Goal: Use online tool/utility: Utilize a website feature to perform a specific function

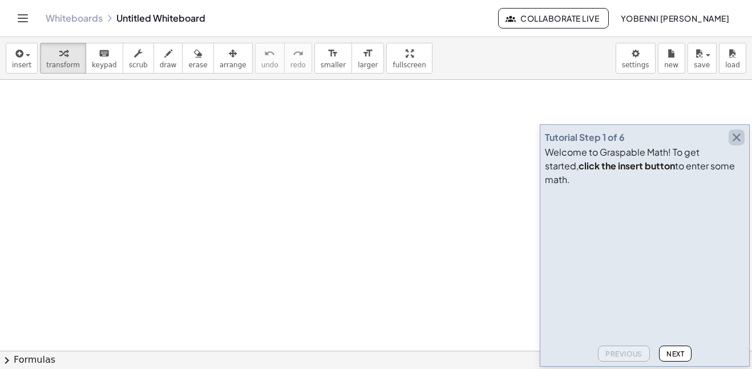
click at [736, 144] on icon "button" at bounding box center [736, 138] width 14 height 14
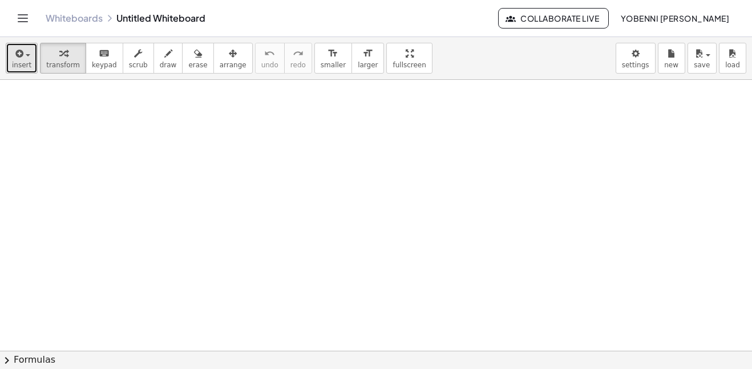
click at [18, 58] on icon "button" at bounding box center [18, 54] width 10 height 14
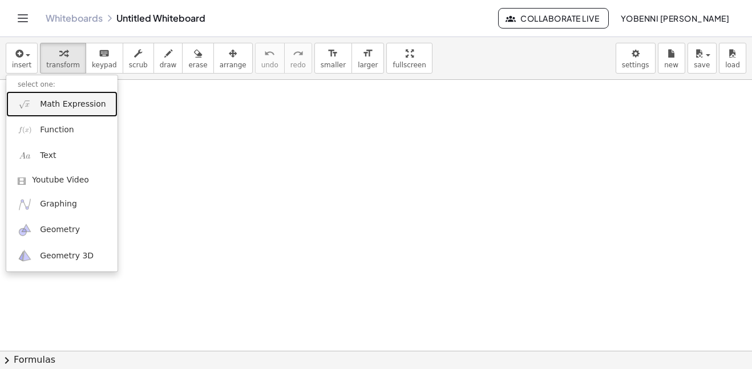
click at [53, 109] on span "Math Expression" at bounding box center [73, 104] width 66 height 11
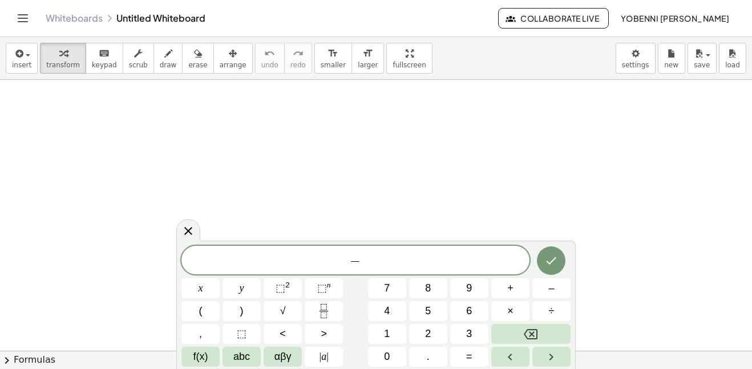
scroll to position [1, 0]
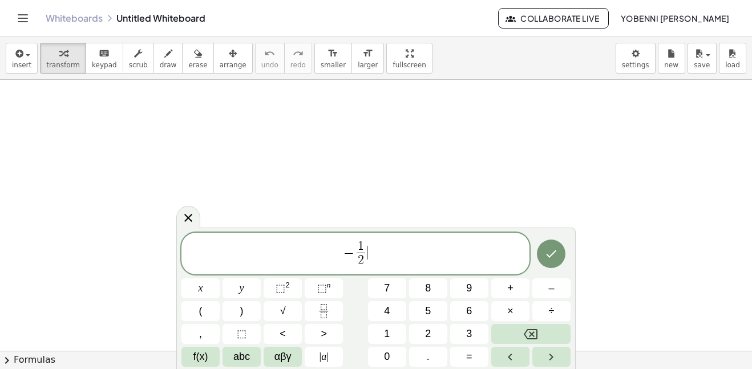
click at [375, 254] on span "− 1 2 ​ ​" at bounding box center [355, 255] width 348 height 30
click at [404, 250] on span "− 1 2 ​ = 1 2 ​ ​" at bounding box center [355, 255] width 348 height 30
click at [396, 246] on span "− 1 2 ​ = 1 2 ​ − 1 9 ​ ​" at bounding box center [355, 255] width 348 height 30
click at [556, 249] on icon "Done" at bounding box center [551, 254] width 14 height 14
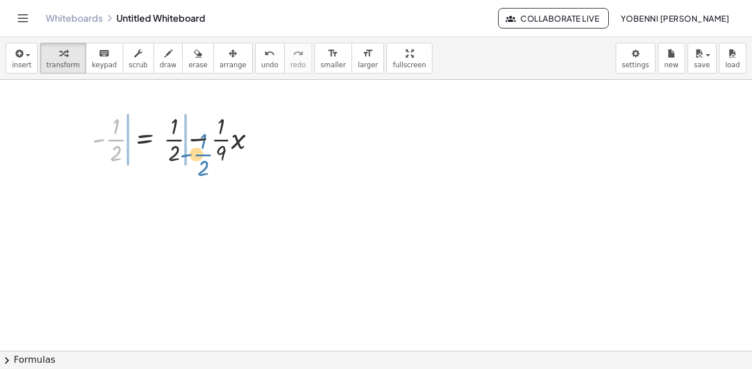
drag, startPoint x: 108, startPoint y: 142, endPoint x: 194, endPoint y: 157, distance: 87.9
click at [194, 157] on div at bounding box center [179, 138] width 184 height 57
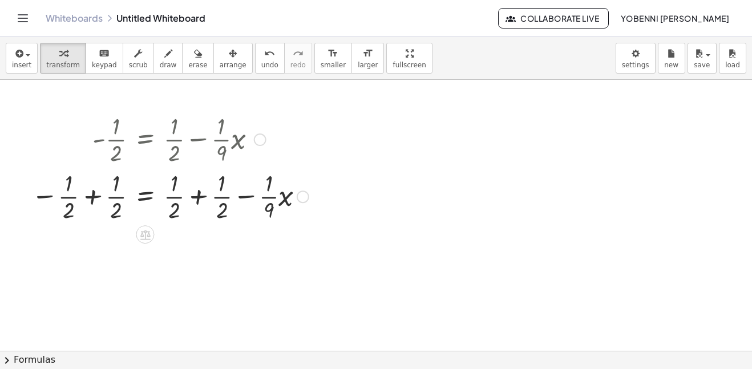
click at [259, 137] on div at bounding box center [260, 139] width 13 height 13
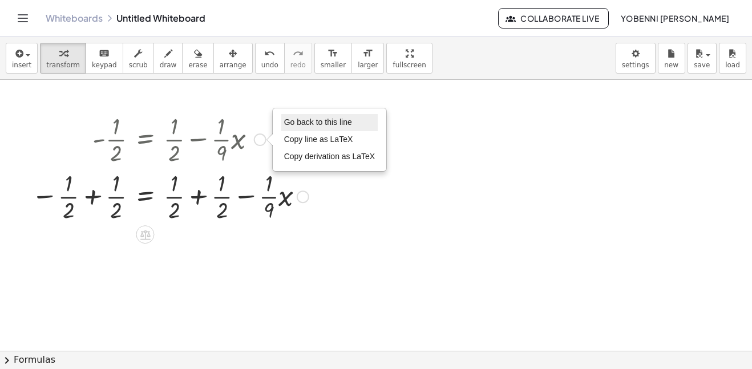
click at [302, 124] on span "Go back to this line" at bounding box center [318, 121] width 68 height 9
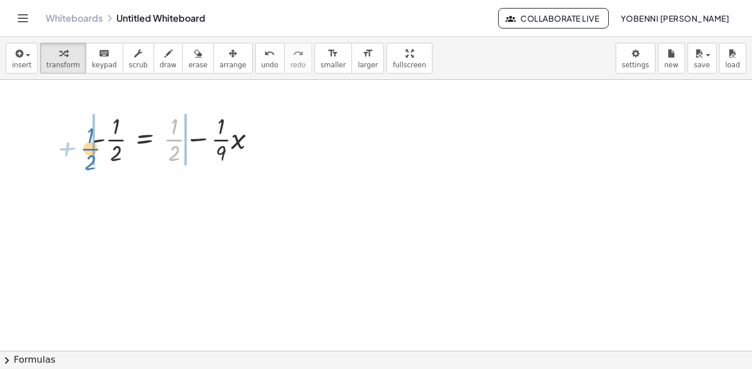
drag, startPoint x: 172, startPoint y: 140, endPoint x: 88, endPoint y: 149, distance: 84.3
click at [88, 149] on div "+ · 1 · 2 - · 1 · 2 = + · 1 · 2 − · · 1 · 9 · x Go back to this line Copy line …" at bounding box center [174, 138] width 198 height 63
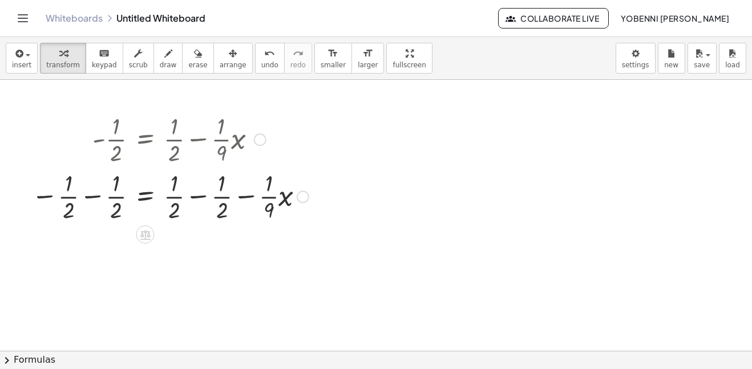
click at [93, 196] on div at bounding box center [170, 195] width 289 height 57
click at [195, 197] on div at bounding box center [203, 195] width 232 height 57
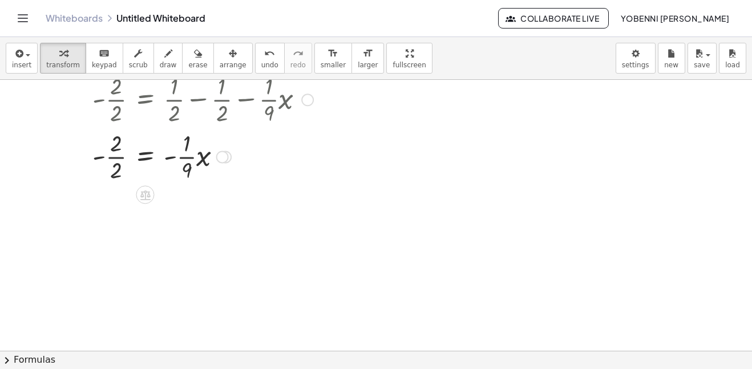
scroll to position [151, 0]
click at [148, 159] on div at bounding box center [172, 159] width 293 height 57
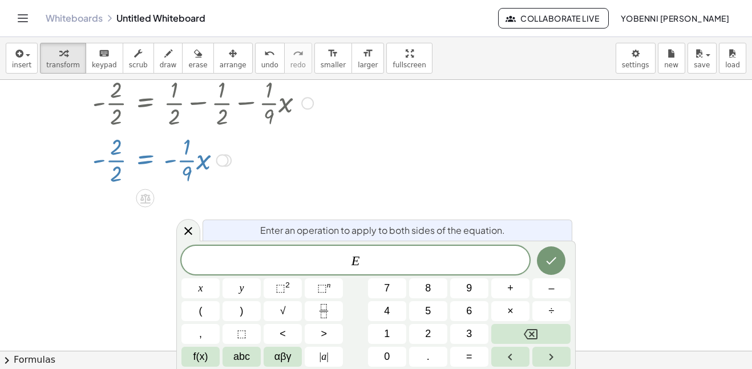
scroll to position [2, 0]
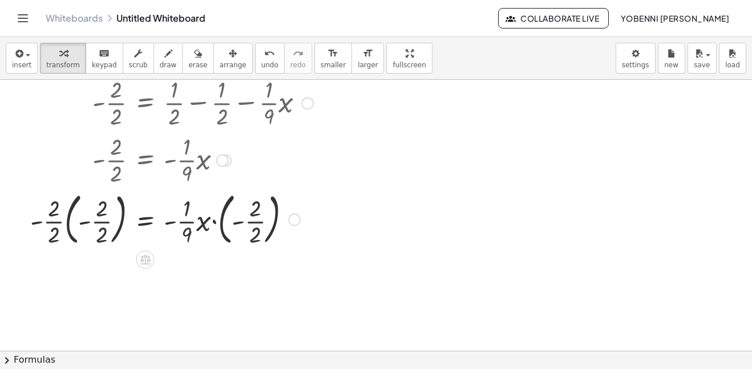
click at [75, 209] on div at bounding box center [172, 219] width 294 height 62
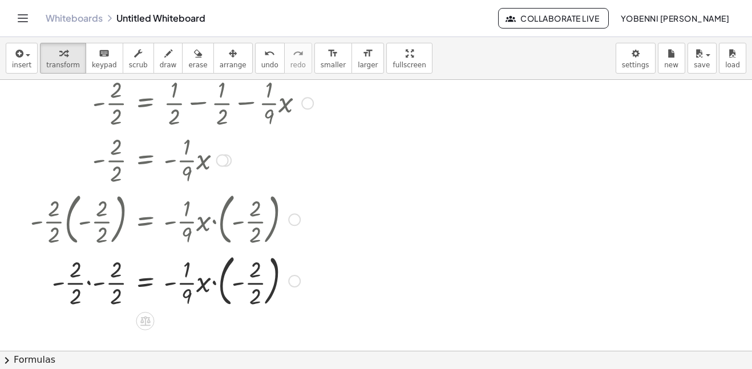
click at [92, 283] on div at bounding box center [172, 280] width 294 height 62
click at [107, 272] on div at bounding box center [172, 280] width 294 height 62
click at [107, 297] on div at bounding box center [172, 280] width 294 height 62
click at [213, 282] on div at bounding box center [172, 280] width 294 height 62
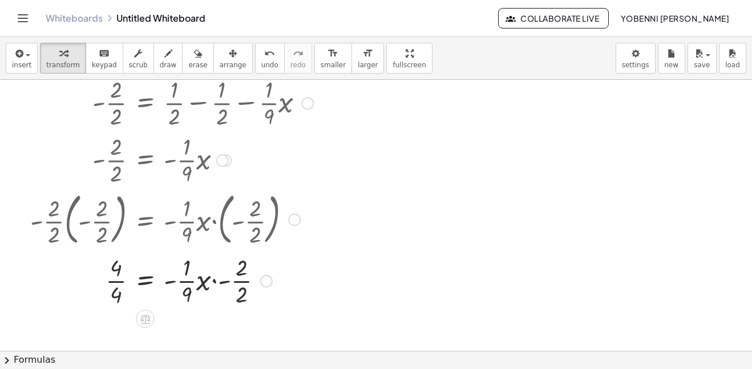
click at [213, 280] on div at bounding box center [172, 280] width 294 height 57
click at [200, 281] on div at bounding box center [172, 280] width 294 height 57
click at [180, 293] on div at bounding box center [172, 280] width 294 height 57
click at [145, 278] on div at bounding box center [172, 280] width 294 height 57
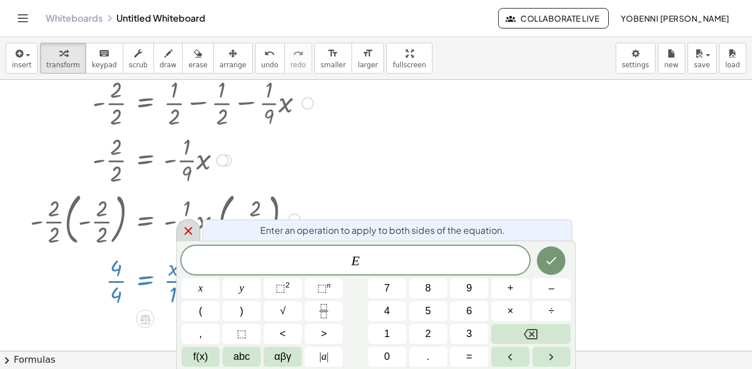
click at [200, 228] on div at bounding box center [188, 230] width 24 height 22
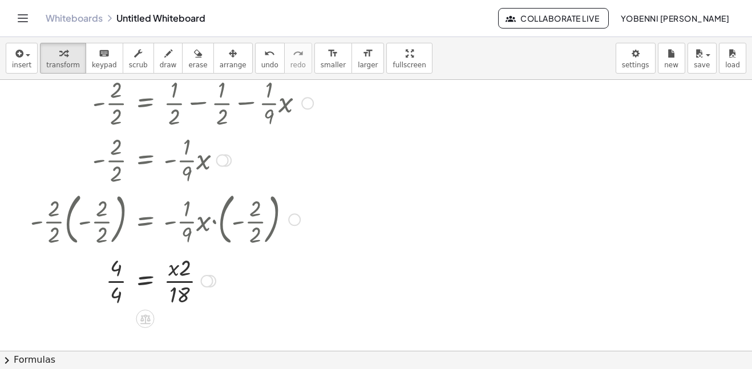
click at [215, 162] on div at bounding box center [172, 159] width 294 height 57
click at [222, 160] on div at bounding box center [222, 160] width 13 height 13
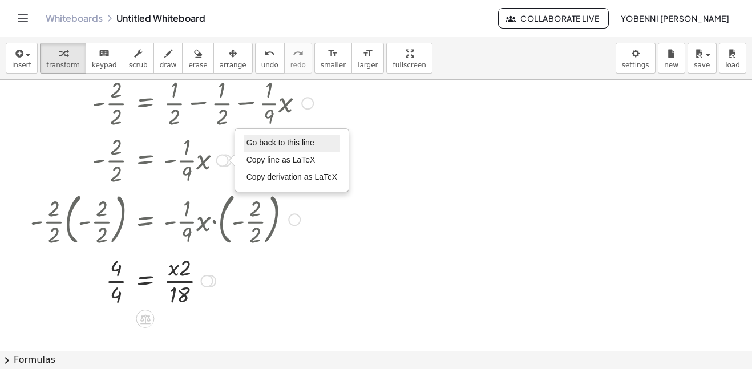
click at [246, 149] on li "Go back to this line" at bounding box center [292, 143] width 97 height 17
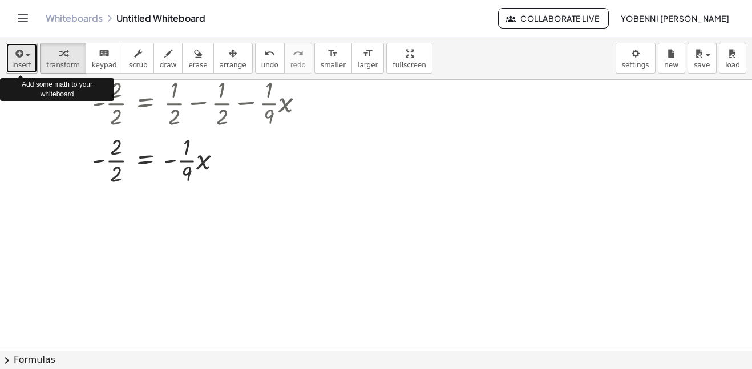
click at [19, 53] on icon "button" at bounding box center [18, 54] width 10 height 14
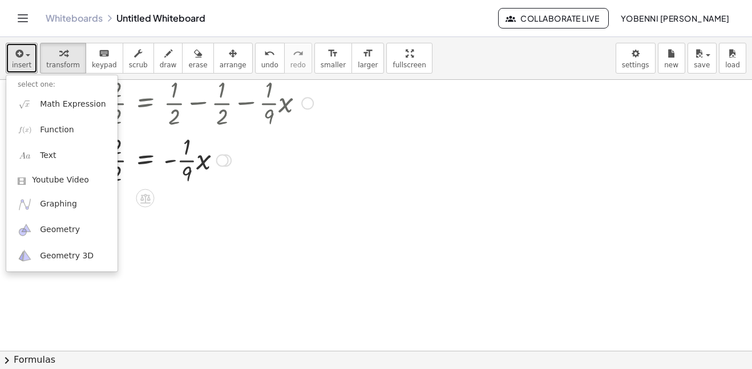
click at [180, 134] on div at bounding box center [172, 159] width 293 height 57
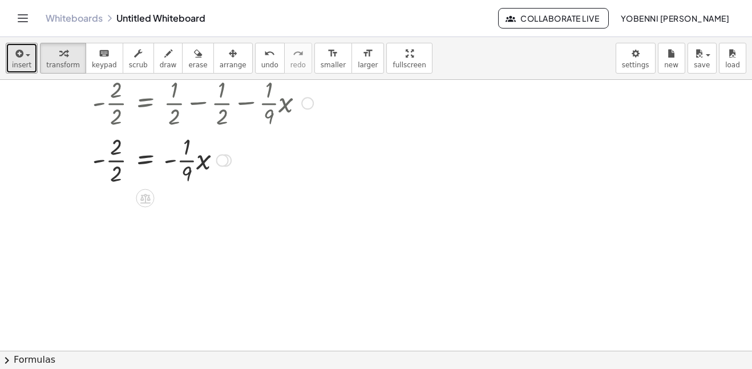
click at [143, 157] on div at bounding box center [172, 159] width 293 height 57
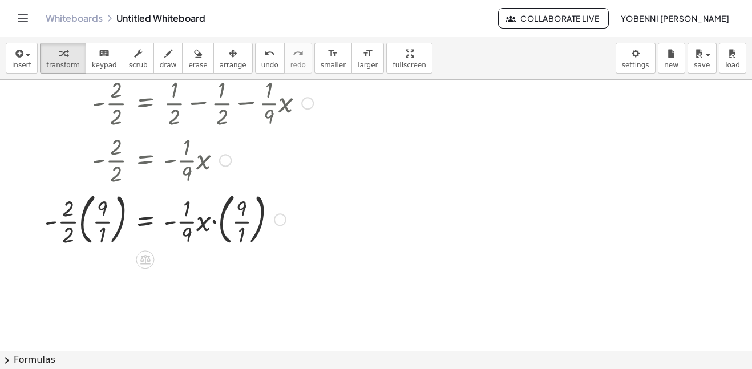
click at [79, 222] on div at bounding box center [172, 219] width 293 height 62
click at [80, 224] on div at bounding box center [172, 219] width 293 height 62
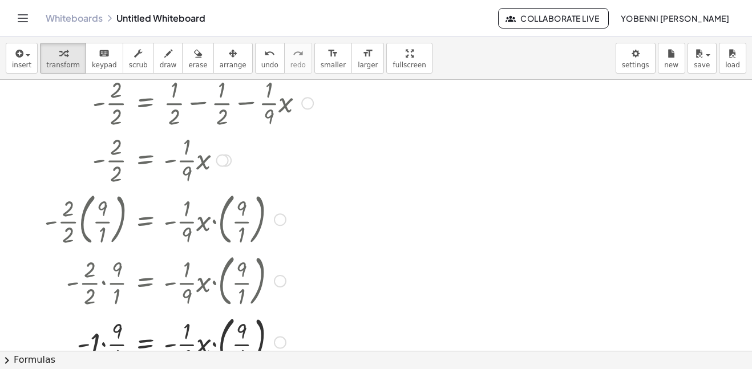
click at [101, 221] on div at bounding box center [161, 219] width 315 height 62
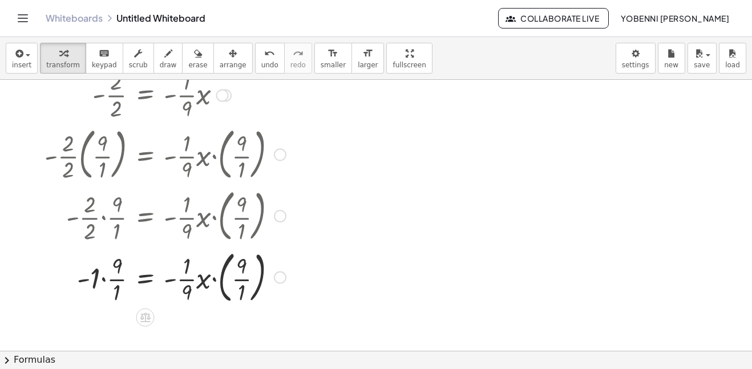
scroll to position [230, 0]
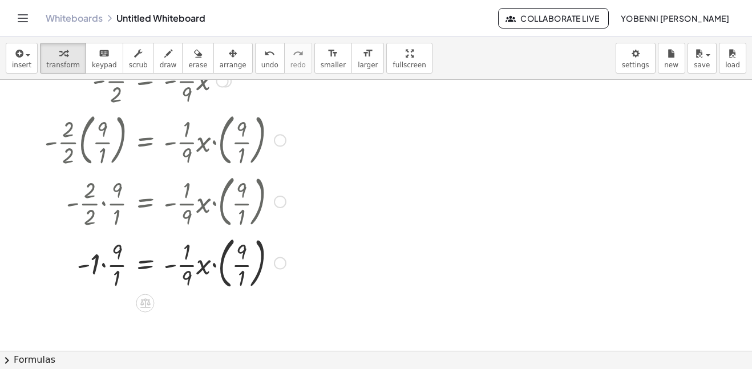
click at [107, 266] on div at bounding box center [172, 263] width 293 height 62
click at [211, 263] on div at bounding box center [172, 263] width 293 height 62
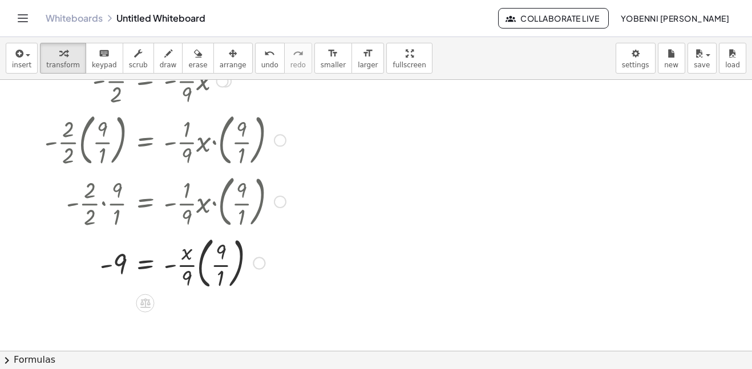
click at [195, 266] on div at bounding box center [172, 263] width 293 height 62
click at [199, 266] on div at bounding box center [172, 263] width 293 height 62
click at [201, 264] on div at bounding box center [172, 262] width 293 height 57
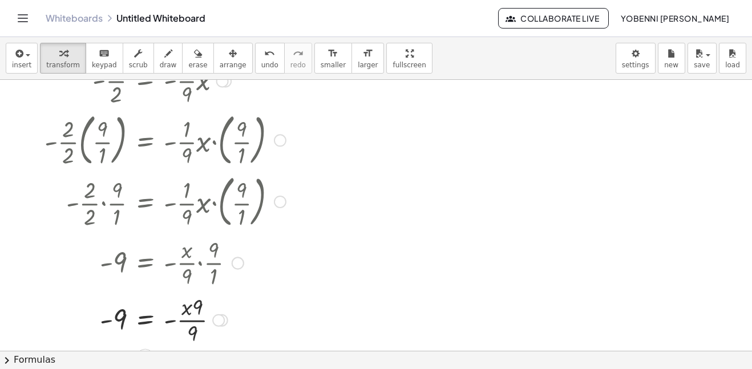
click at [171, 322] on div at bounding box center [172, 319] width 293 height 57
click at [185, 322] on div at bounding box center [172, 319] width 293 height 57
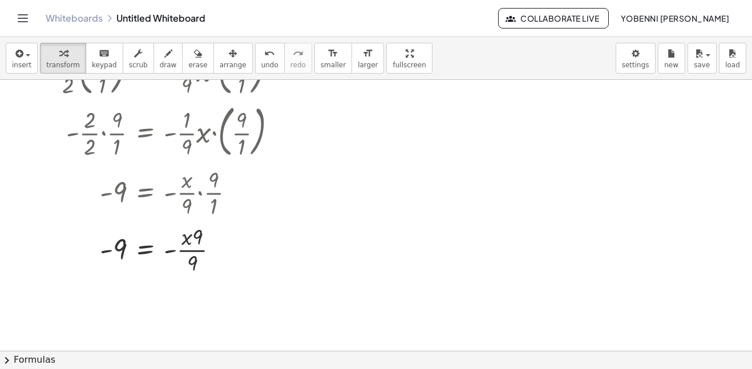
scroll to position [309, 0]
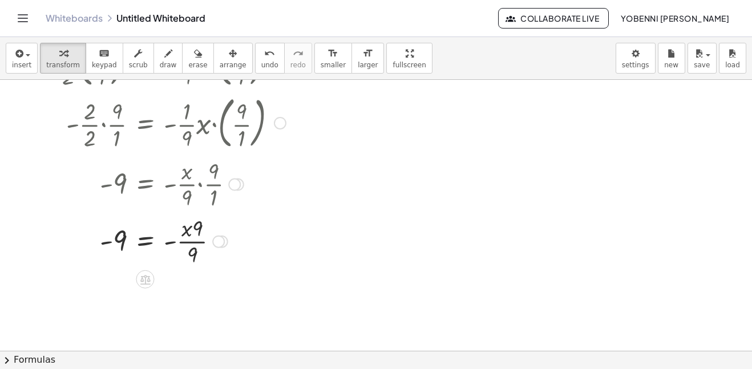
click at [189, 226] on div at bounding box center [172, 240] width 293 height 57
click at [169, 237] on div at bounding box center [172, 240] width 293 height 57
click at [170, 238] on div at bounding box center [172, 240] width 293 height 57
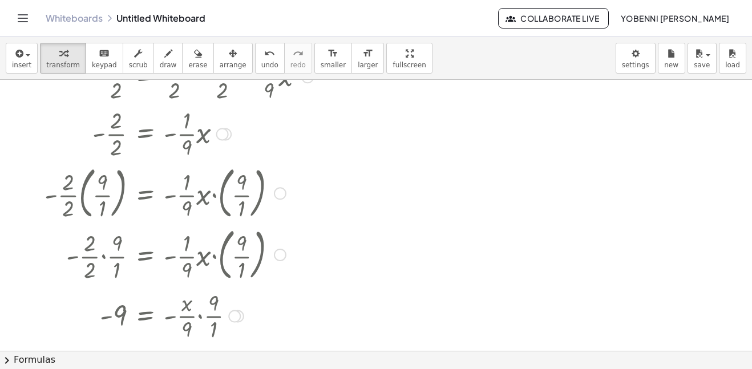
scroll to position [174, 0]
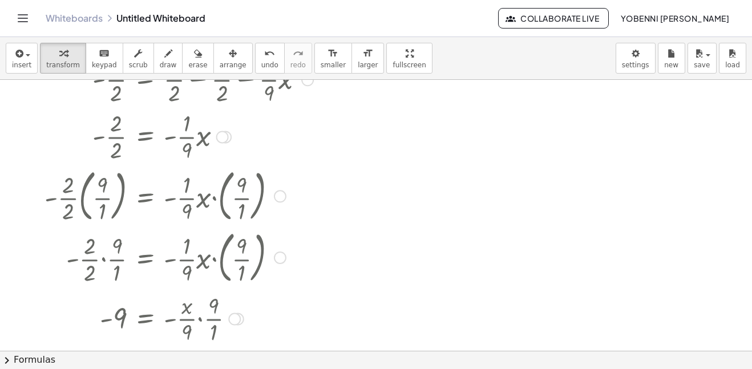
click at [221, 142] on div at bounding box center [222, 137] width 13 height 13
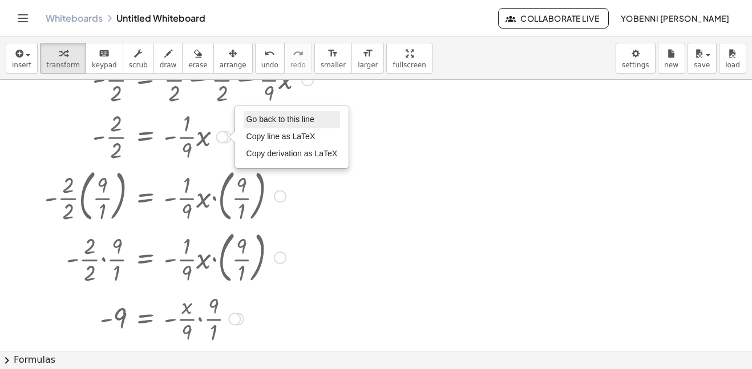
click at [281, 112] on li "Go back to this line" at bounding box center [292, 119] width 97 height 17
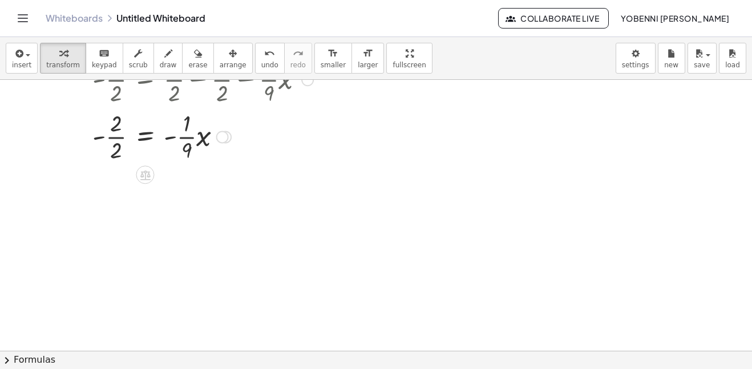
click at [99, 137] on div at bounding box center [172, 135] width 293 height 57
click at [139, 134] on div at bounding box center [172, 135] width 293 height 57
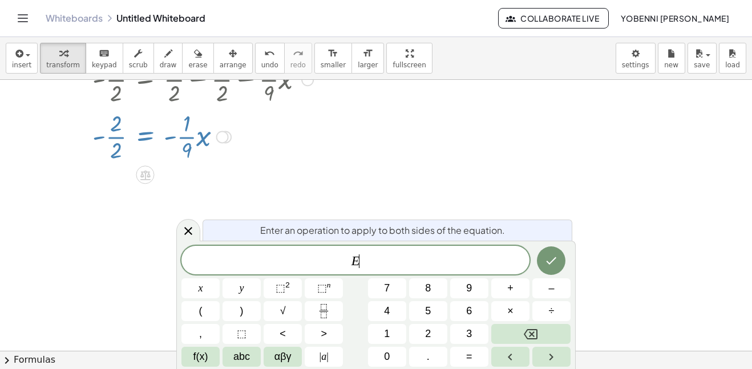
scroll to position [4, 0]
click at [257, 204] on div at bounding box center [376, 214] width 752 height 616
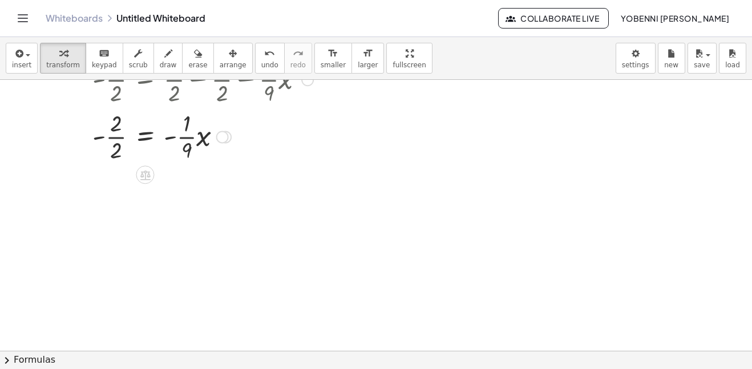
click at [144, 135] on div at bounding box center [172, 135] width 293 height 57
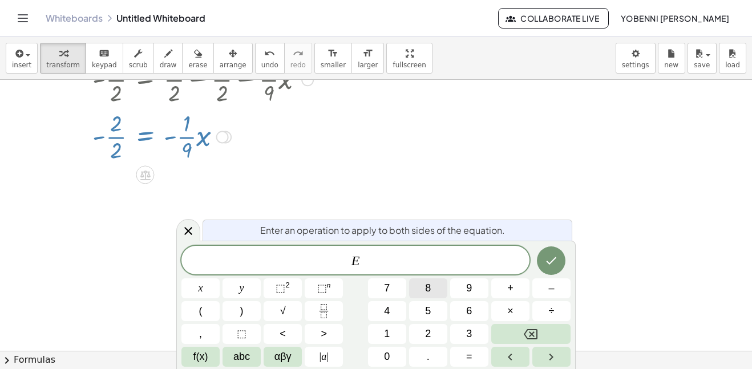
scroll to position [5, 0]
click at [291, 188] on div at bounding box center [376, 214] width 752 height 616
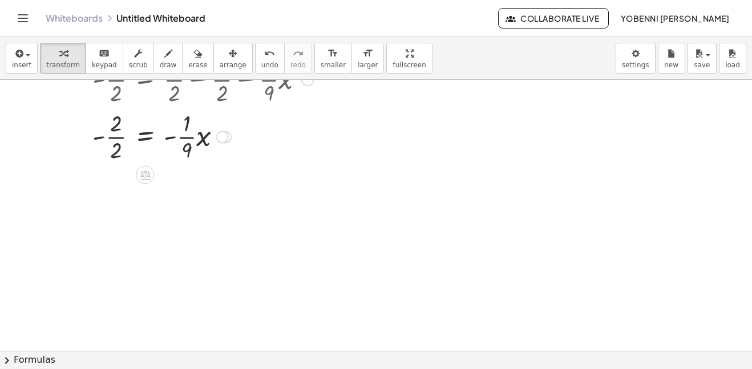
click at [82, 155] on div at bounding box center [172, 135] width 293 height 57
click at [94, 130] on div at bounding box center [172, 135] width 293 height 57
click at [142, 133] on div at bounding box center [172, 135] width 293 height 57
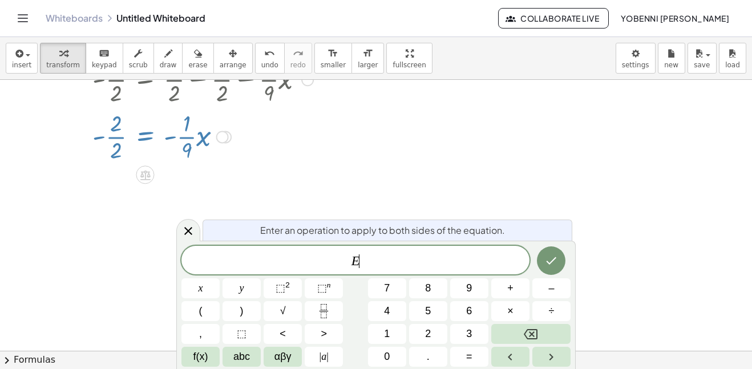
scroll to position [6, 0]
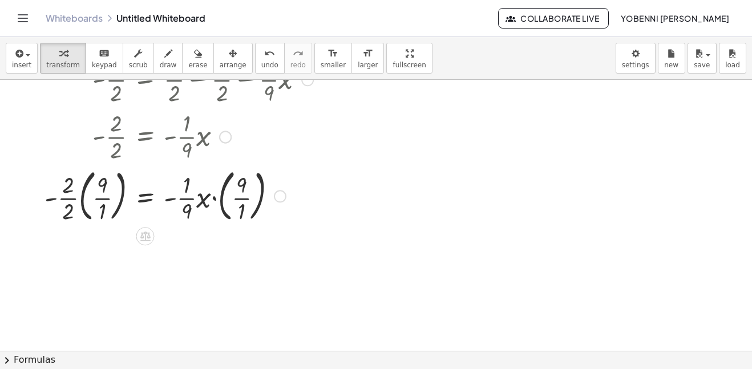
click at [78, 199] on div at bounding box center [172, 196] width 293 height 62
click at [80, 199] on div at bounding box center [172, 196] width 293 height 62
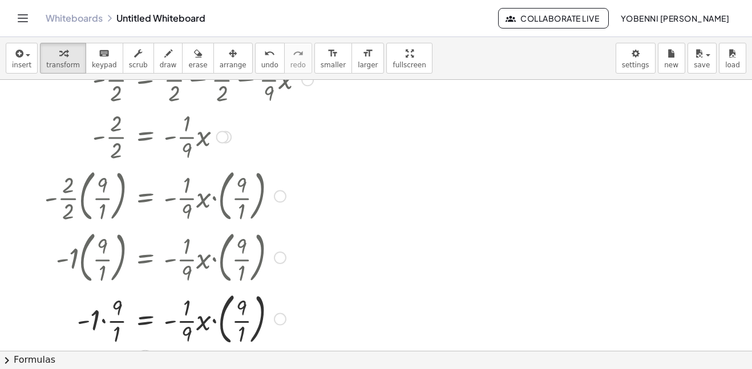
click at [102, 318] on div at bounding box center [172, 318] width 293 height 62
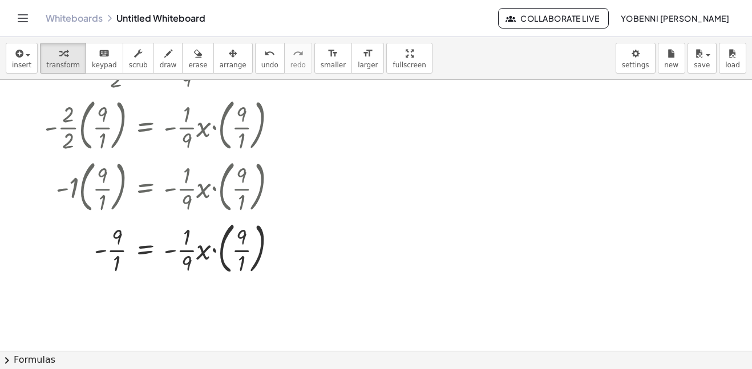
scroll to position [245, 0]
click at [112, 252] on div at bounding box center [172, 247] width 293 height 62
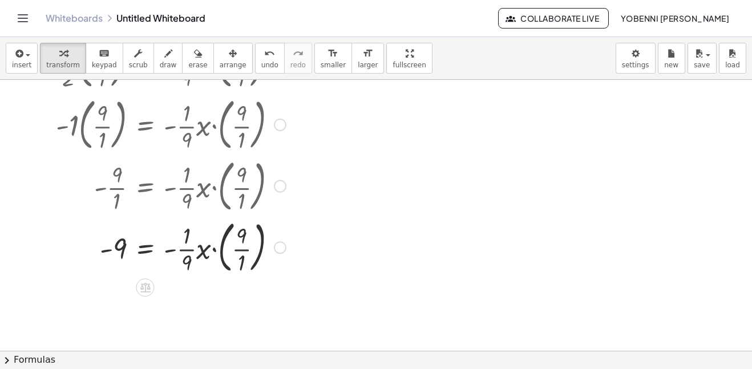
scroll to position [309, 0]
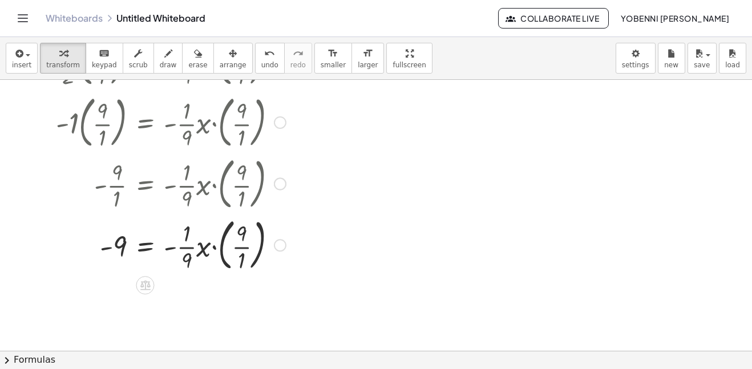
click at [213, 254] on div at bounding box center [172, 244] width 293 height 62
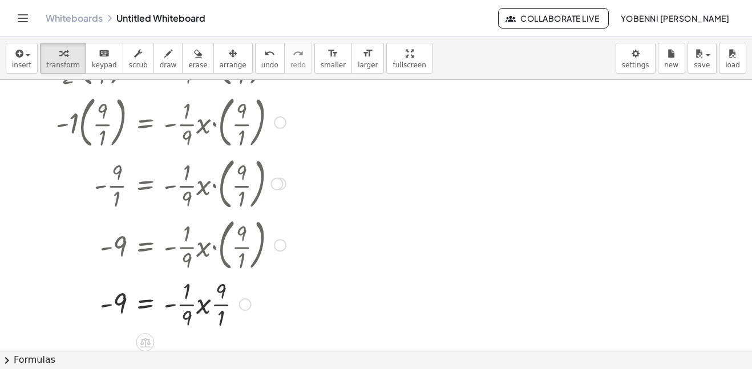
click at [203, 244] on div at bounding box center [190, 244] width 328 height 62
click at [206, 301] on div at bounding box center [172, 303] width 293 height 57
click at [198, 310] on div at bounding box center [172, 303] width 293 height 57
click at [192, 306] on div at bounding box center [172, 303] width 293 height 57
click at [169, 306] on div at bounding box center [172, 303] width 293 height 57
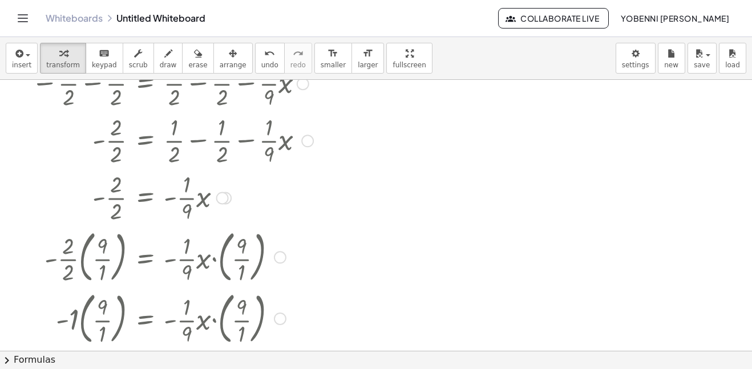
scroll to position [111, 0]
click at [216, 200] on div at bounding box center [222, 199] width 13 height 13
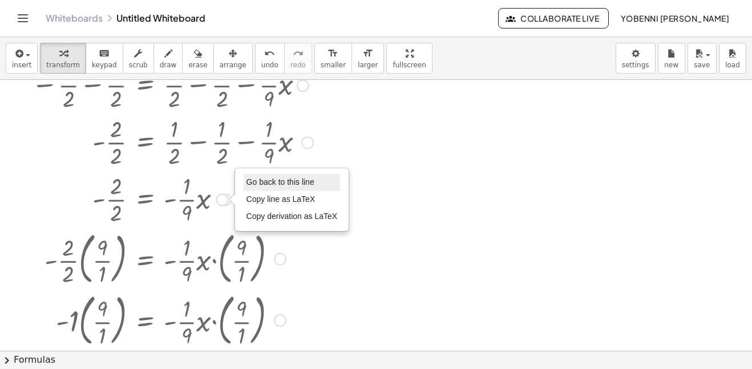
click at [286, 177] on span "Go back to this line" at bounding box center [280, 181] width 68 height 9
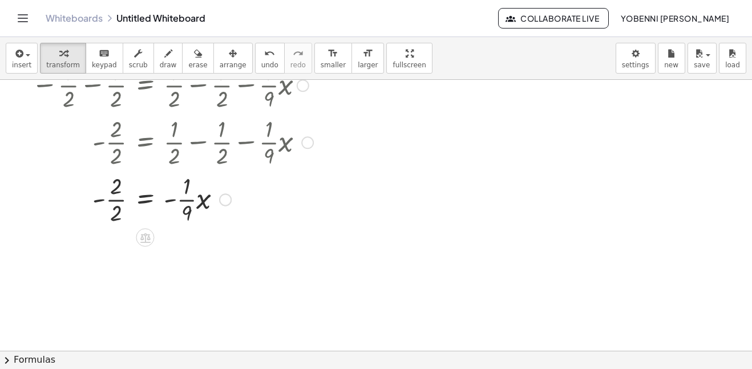
click at [111, 198] on div at bounding box center [172, 198] width 293 height 57
click at [147, 235] on div at bounding box center [172, 208] width 293 height 57
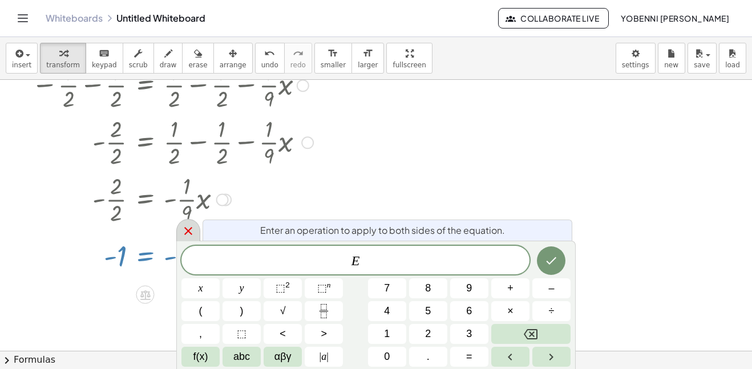
click at [182, 226] on icon at bounding box center [188, 231] width 14 height 14
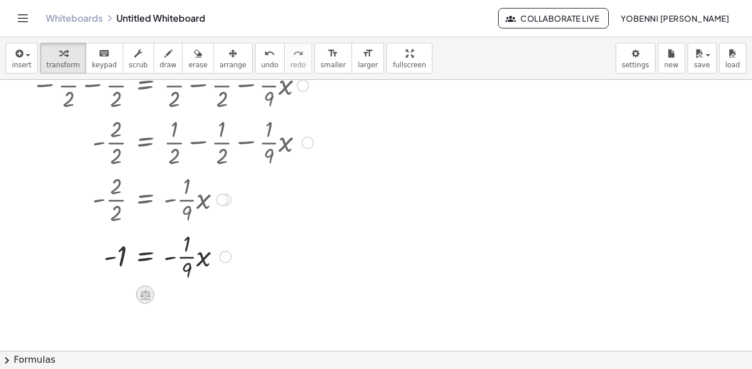
click at [140, 293] on icon at bounding box center [145, 295] width 12 height 12
click at [143, 292] on span "×" at bounding box center [145, 295] width 7 height 17
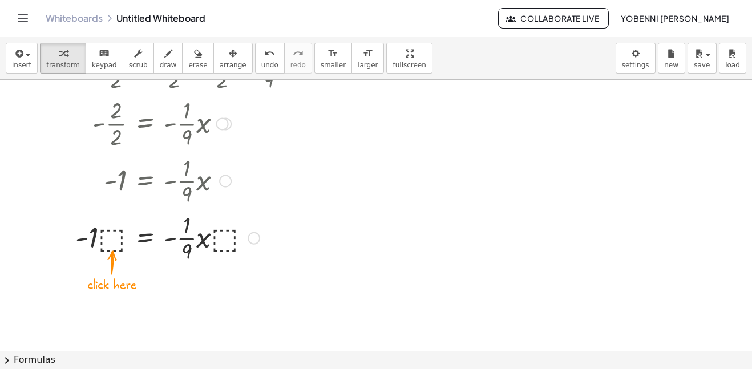
scroll to position [188, 0]
click at [107, 233] on div at bounding box center [172, 236] width 293 height 57
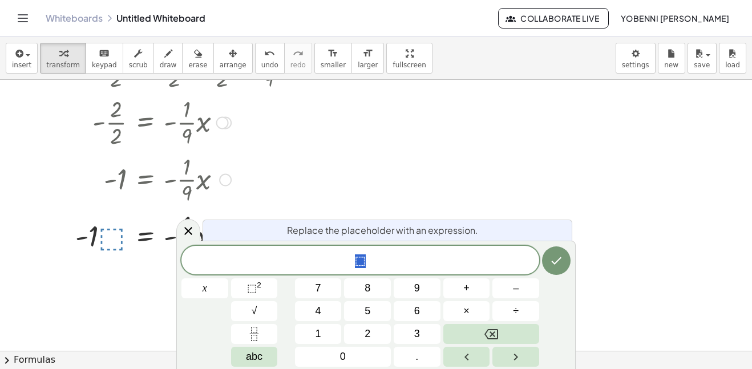
scroll to position [7, 0]
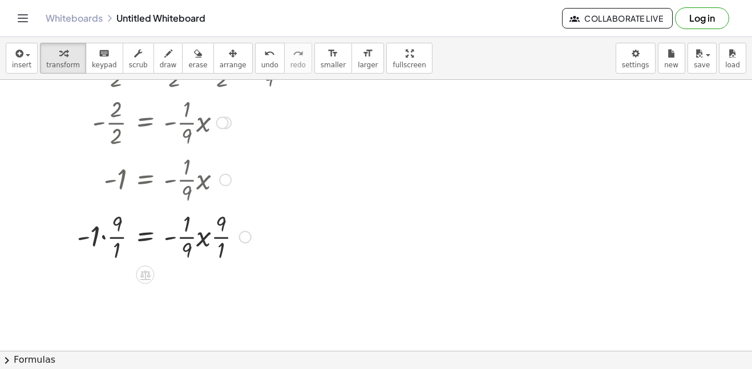
click at [102, 238] on div at bounding box center [172, 236] width 293 height 57
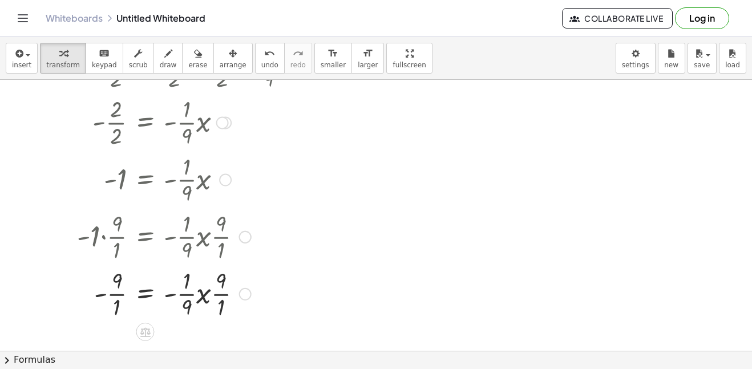
click at [119, 291] on div at bounding box center [172, 293] width 293 height 57
click at [220, 296] on div at bounding box center [172, 293] width 293 height 57
click at [220, 297] on div at bounding box center [172, 293] width 293 height 57
click at [204, 297] on div at bounding box center [172, 293] width 293 height 57
click at [201, 295] on div at bounding box center [172, 293] width 293 height 57
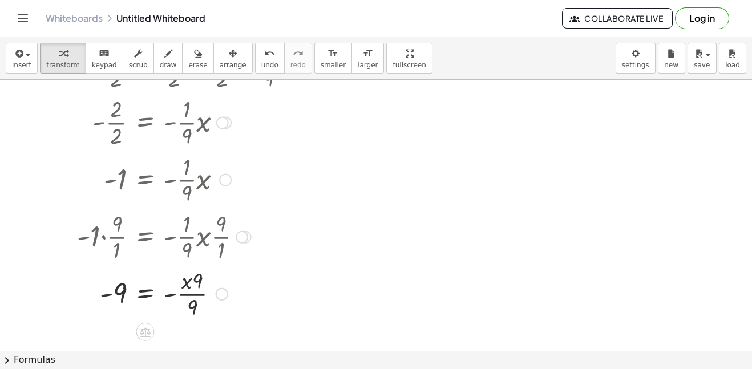
click at [199, 295] on div at bounding box center [172, 293] width 293 height 57
click at [188, 285] on div at bounding box center [172, 293] width 293 height 57
click at [172, 295] on div at bounding box center [172, 293] width 293 height 57
drag, startPoint x: 196, startPoint y: 305, endPoint x: 196, endPoint y: 284, distance: 21.1
click at [170, 295] on div at bounding box center [172, 293] width 293 height 38
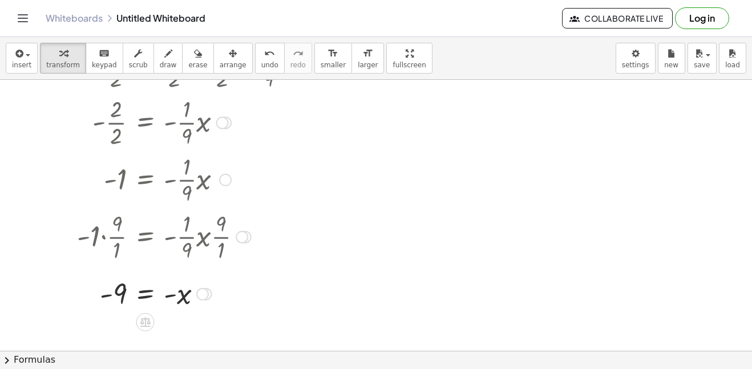
click at [144, 291] on div at bounding box center [172, 293] width 293 height 38
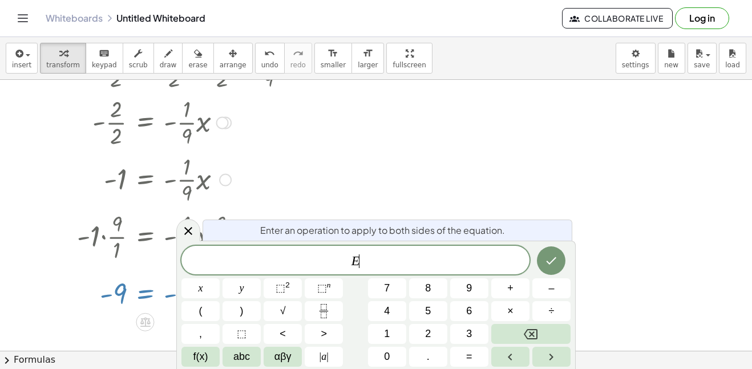
click at [169, 292] on div at bounding box center [172, 293] width 293 height 38
click at [180, 231] on div at bounding box center [188, 230] width 24 height 22
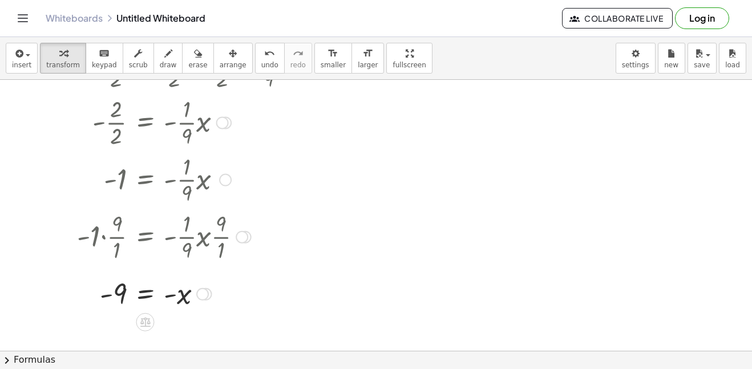
click at [170, 294] on div at bounding box center [172, 293] width 293 height 38
drag, startPoint x: 185, startPoint y: 295, endPoint x: 140, endPoint y: 290, distance: 45.4
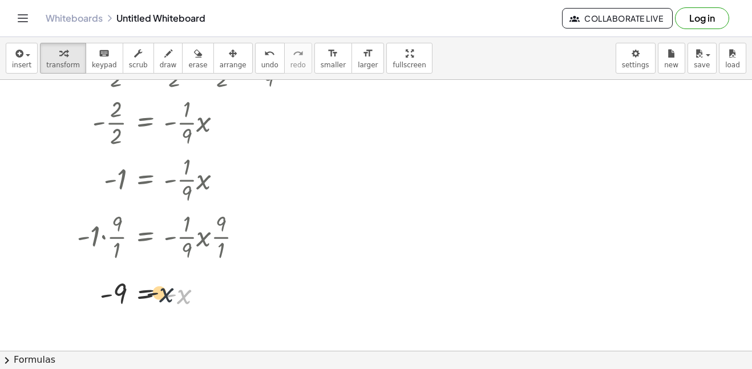
click at [140, 290] on div at bounding box center [172, 293] width 293 height 38
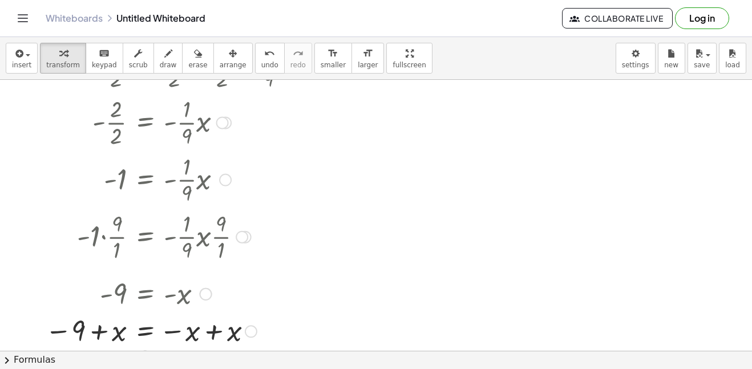
click at [98, 336] on div at bounding box center [172, 331] width 293 height 38
click at [216, 329] on div at bounding box center [172, 331] width 293 height 38
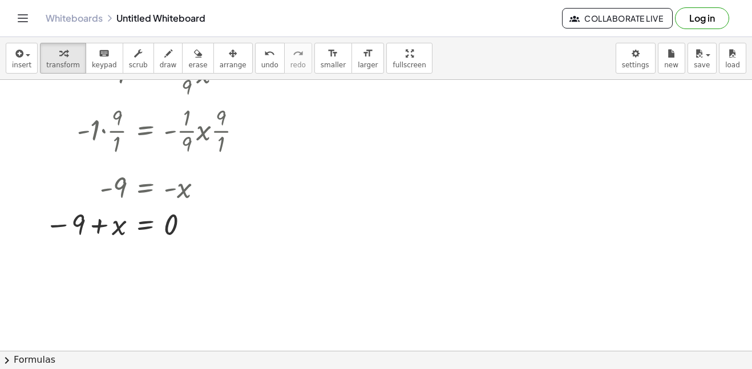
scroll to position [295, 0]
click at [96, 220] on div at bounding box center [172, 224] width 293 height 38
drag, startPoint x: 75, startPoint y: 221, endPoint x: 184, endPoint y: 224, distance: 108.4
click at [184, 224] on div at bounding box center [172, 224] width 293 height 38
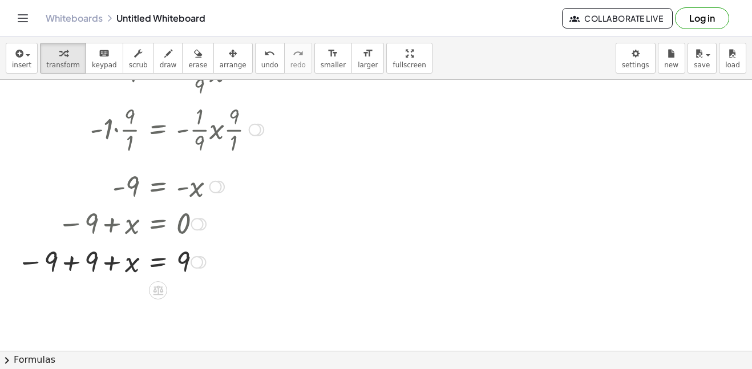
click at [67, 261] on div at bounding box center [171, 261] width 321 height 38
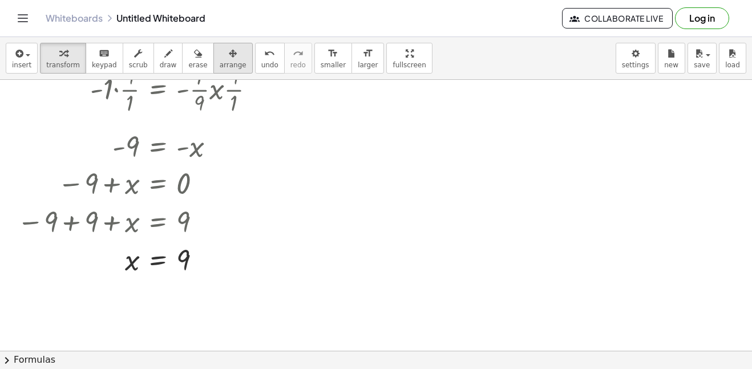
click at [229, 59] on icon "button" at bounding box center [233, 54] width 8 height 14
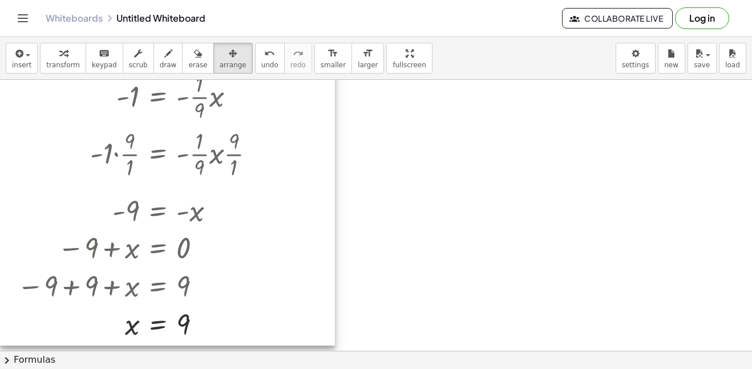
scroll to position [0, 0]
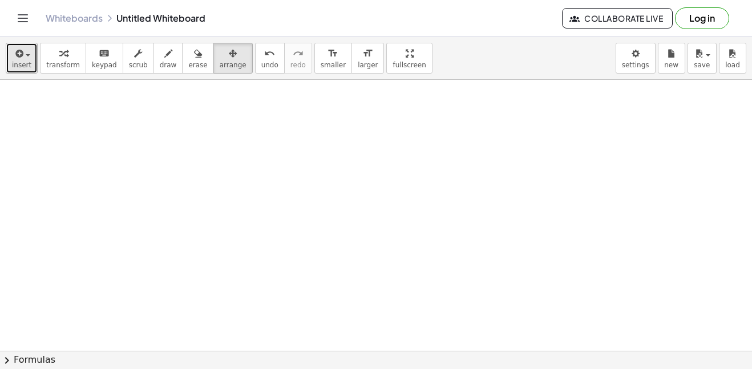
click at [25, 58] on div "button" at bounding box center [21, 53] width 19 height 14
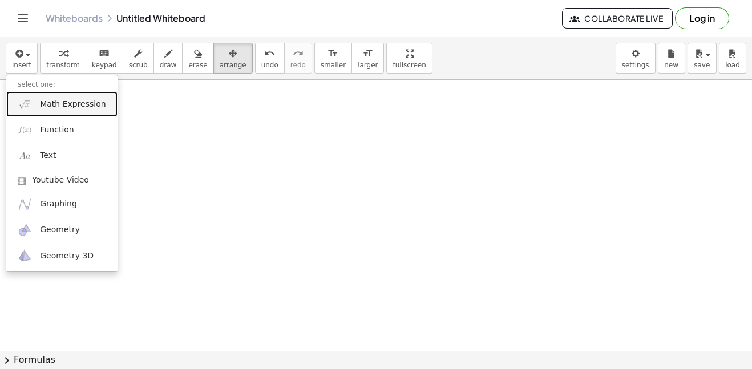
click at [58, 107] on span "Math Expression" at bounding box center [73, 104] width 66 height 11
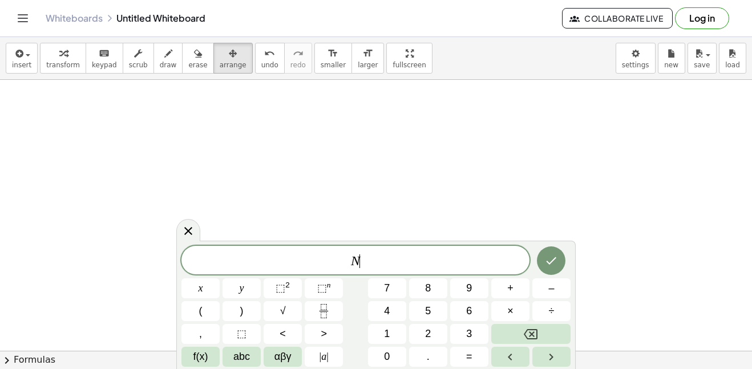
scroll to position [9, 0]
click at [279, 290] on span "⬚" at bounding box center [280, 287] width 10 height 11
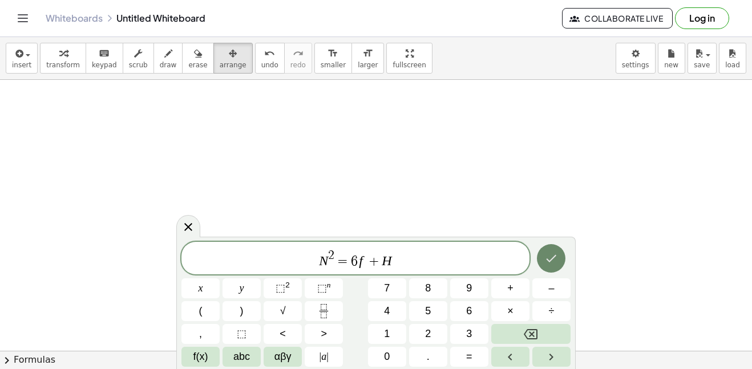
click at [553, 255] on icon "Done" at bounding box center [551, 259] width 14 height 14
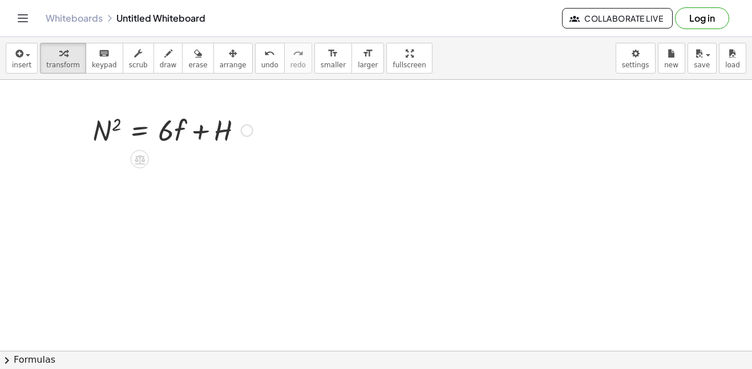
click at [217, 132] on div at bounding box center [173, 129] width 172 height 39
drag, startPoint x: 209, startPoint y: 132, endPoint x: 86, endPoint y: 137, distance: 123.9
click at [86, 137] on div "+ H N 2 = + · 6 · f + H" at bounding box center [168, 129] width 186 height 44
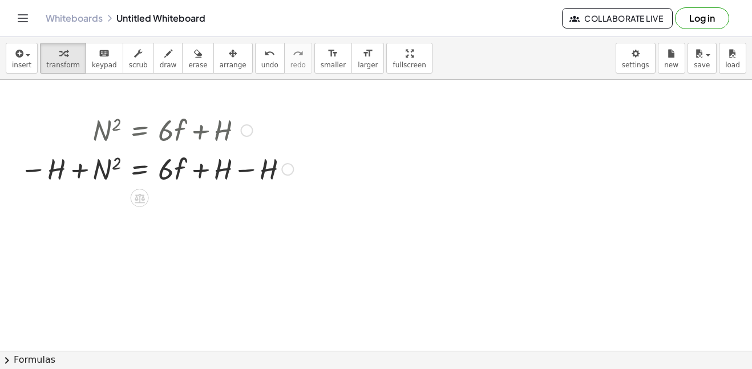
click at [79, 169] on div at bounding box center [156, 168] width 285 height 39
click at [200, 172] on div at bounding box center [156, 168] width 285 height 39
click at [242, 173] on div at bounding box center [156, 168] width 285 height 39
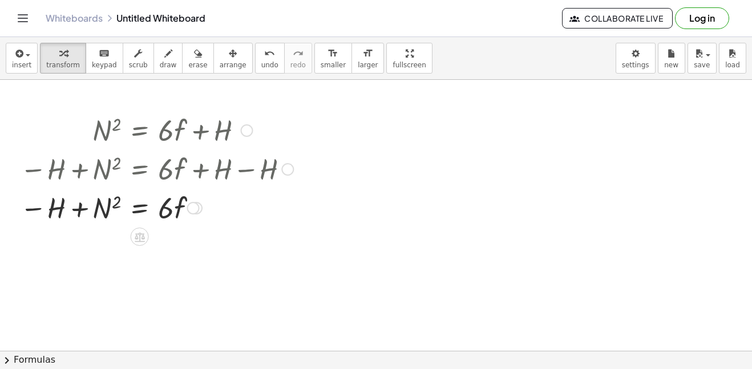
click at [190, 206] on div at bounding box center [193, 208] width 13 height 13
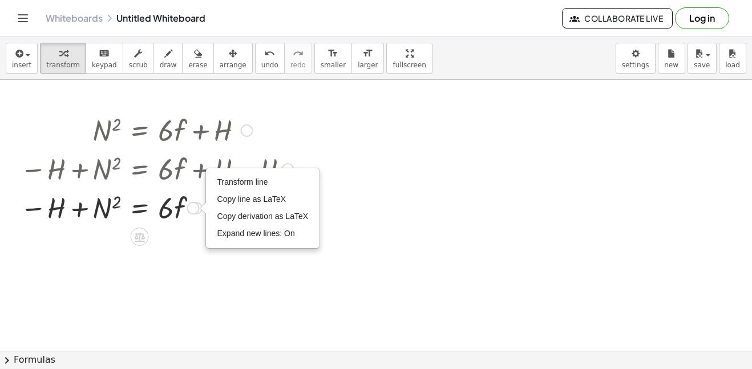
click at [182, 219] on div at bounding box center [156, 207] width 285 height 39
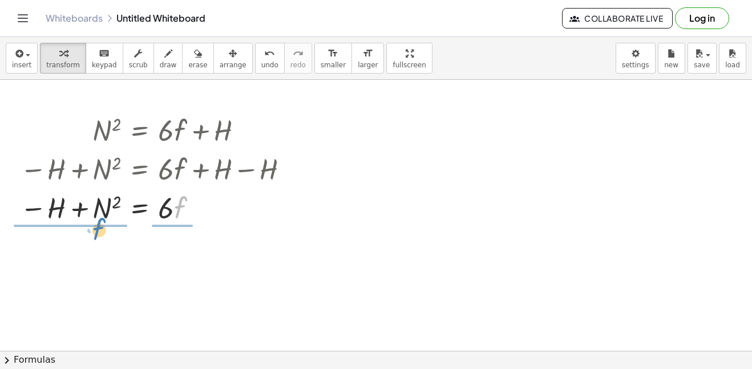
drag, startPoint x: 179, startPoint y: 200, endPoint x: 97, endPoint y: 222, distance: 84.4
click at [97, 222] on div at bounding box center [156, 207] width 285 height 39
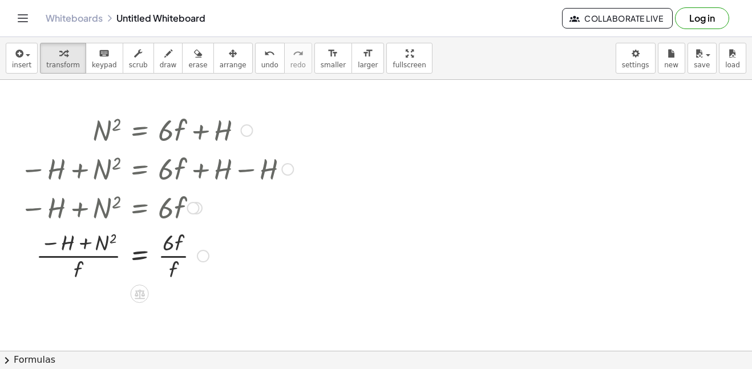
click at [172, 254] on div at bounding box center [156, 254] width 285 height 57
click at [169, 255] on div at bounding box center [156, 254] width 285 height 57
click at [58, 257] on div at bounding box center [156, 254] width 285 height 57
click at [172, 263] on div at bounding box center [156, 254] width 285 height 57
click at [205, 253] on div at bounding box center [203, 256] width 13 height 13
